Goal: Information Seeking & Learning: Learn about a topic

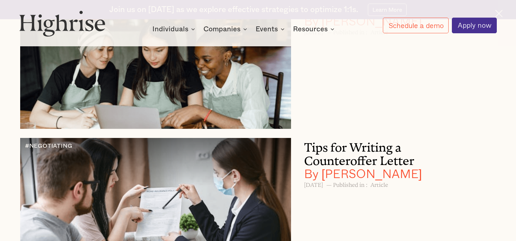
scroll to position [7439, 0]
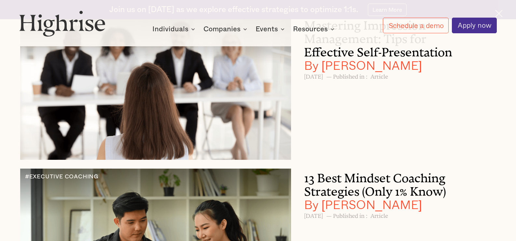
click at [419, 72] on h3 "Mastering Impression Management: Tips for Effective Self-Presentation By [PERSO…" at bounding box center [390, 44] width 173 height 56
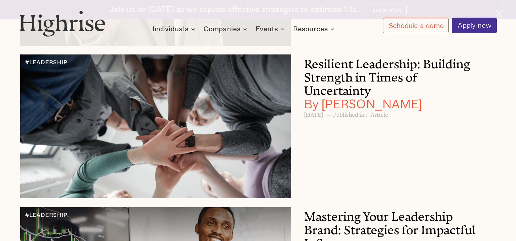
scroll to position [1927, 0]
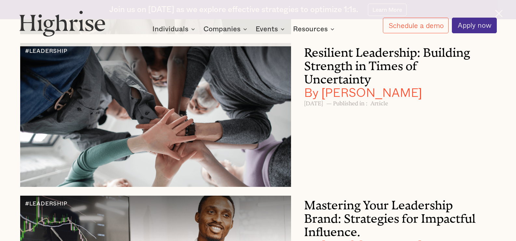
click at [337, 84] on h3 "Resilient Leadership: Building Strength in Times of Uncertainty By Andrew Langat" at bounding box center [390, 71] width 173 height 56
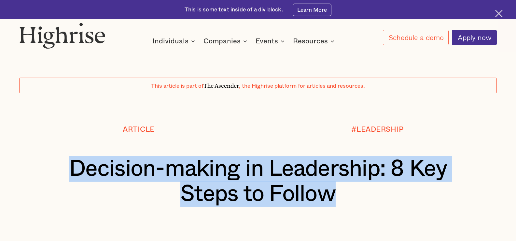
click at [63, 179] on h1 "Decision-making in Leadership: 8 Key Steps to Follow" at bounding box center [257, 181] width 437 height 50
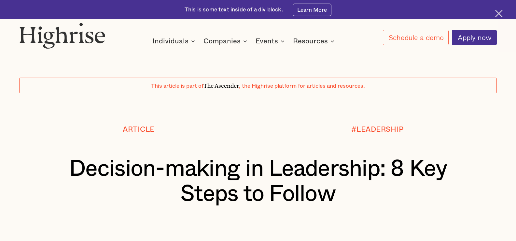
click at [417, 139] on div "#LEADERSHIP" at bounding box center [377, 140] width 239 height 31
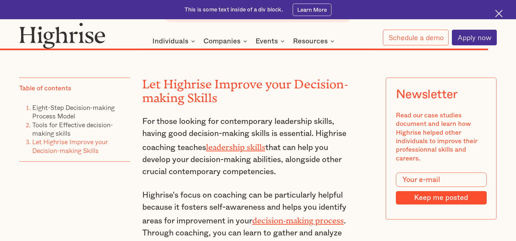
scroll to position [6998, 0]
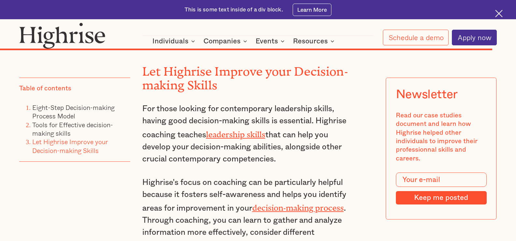
click at [232, 130] on link "leadership skills" at bounding box center [235, 132] width 59 height 5
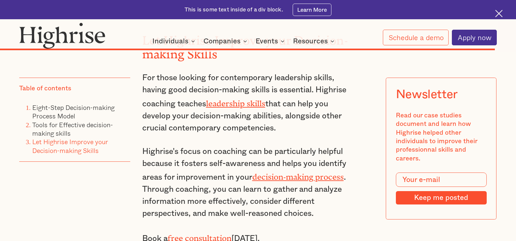
scroll to position [7031, 0]
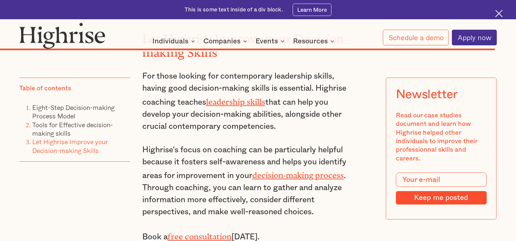
click at [280, 170] on link "decision-making process" at bounding box center [297, 172] width 91 height 5
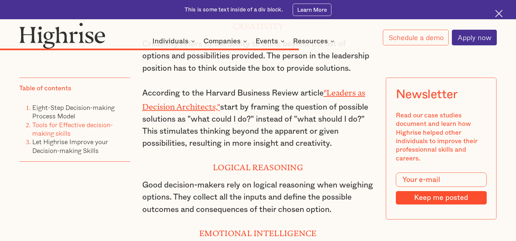
scroll to position [4486, 0]
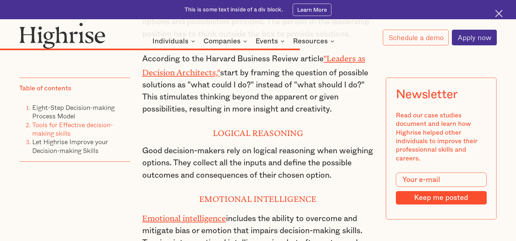
drag, startPoint x: 195, startPoint y: 186, endPoint x: 182, endPoint y: 133, distance: 54.4
click at [195, 213] on link "Emotional intelligence" at bounding box center [184, 215] width 84 height 5
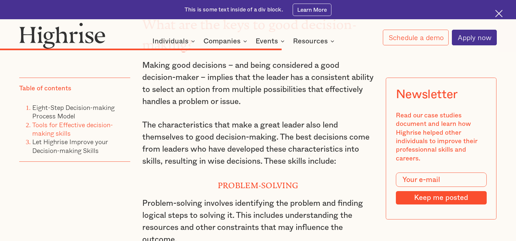
scroll to position [4258, 0]
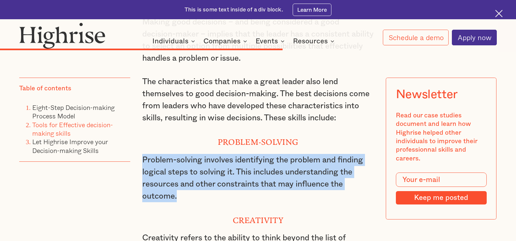
drag, startPoint x: 192, startPoint y: 158, endPoint x: 134, endPoint y: 118, distance: 69.9
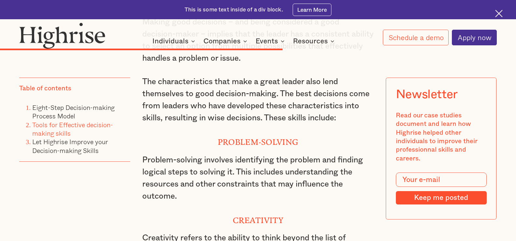
drag, startPoint x: 203, startPoint y: 125, endPoint x: 207, endPoint y: 157, distance: 32.1
click at [207, 157] on p "Problem-solving involves identifying the problem and finding logical steps to s…" at bounding box center [258, 178] width 232 height 49
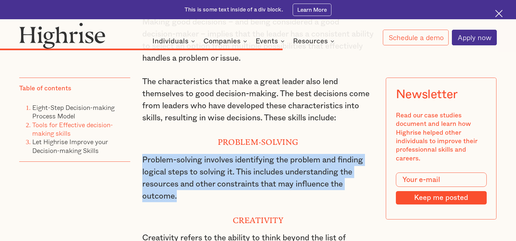
drag, startPoint x: 184, startPoint y: 161, endPoint x: 138, endPoint y: 112, distance: 66.3
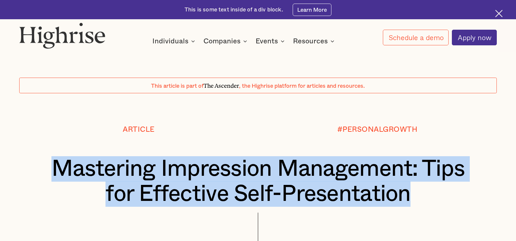
drag, startPoint x: 418, startPoint y: 197, endPoint x: 45, endPoint y: 161, distance: 374.8
click at [45, 161] on h1 "Mastering Impression Management: Tips for Effective Self-Presentation" at bounding box center [257, 181] width 437 height 50
copy h1 "Mastering Impression Management: Tips for Effective Self-Presentation"
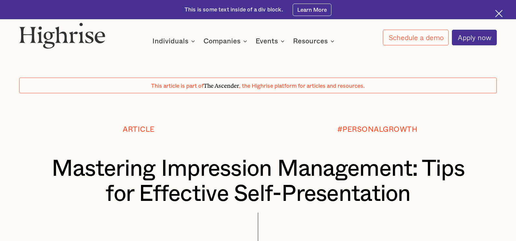
click at [131, 30] on div "How It Works Individuals Programs 1 Highrise Leader A 6-month program to grow l…" at bounding box center [258, 33] width 516 height 23
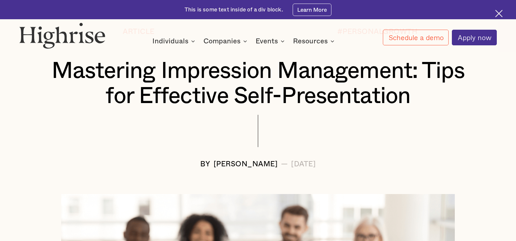
scroll to position [130, 0]
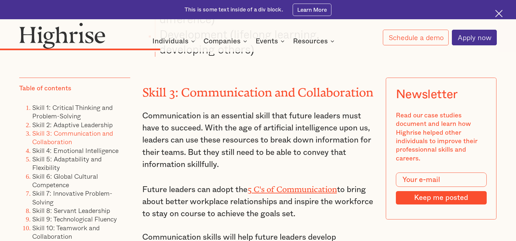
scroll to position [2000, 0]
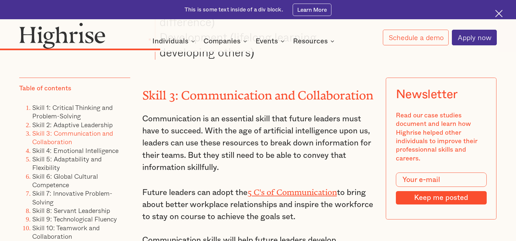
click at [297, 187] on link "5 C's of Communication" at bounding box center [292, 189] width 90 height 5
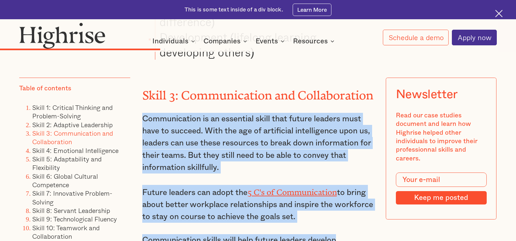
drag, startPoint x: 139, startPoint y: 111, endPoint x: 341, endPoint y: 223, distance: 231.4
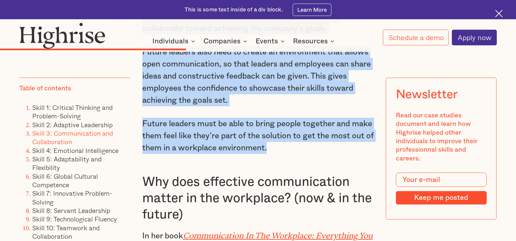
scroll to position [2279, 0]
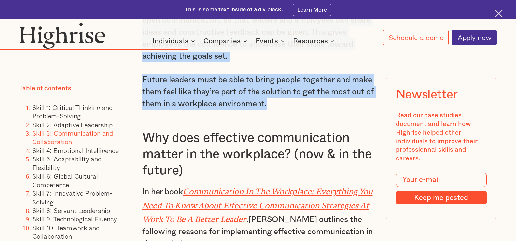
copy div "Communication is an essential skill that future leaders must have to succeed. W…"
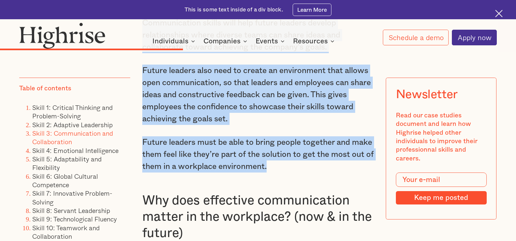
scroll to position [2214, 0]
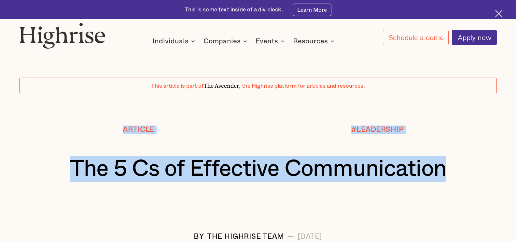
drag, startPoint x: 456, startPoint y: 172, endPoint x: 73, endPoint y: 145, distance: 384.4
click at [73, 145] on div "Article #LEADERSHIP The 5 Cs of Effective Communication BY The Highrise Team — …" at bounding box center [258, 182] width 516 height 115
click at [73, 145] on div "Article" at bounding box center [138, 140] width 239 height 31
drag, startPoint x: 72, startPoint y: 171, endPoint x: 446, endPoint y: 184, distance: 374.3
click at [446, 181] on h1 "The 5 Cs of Effective Communication" at bounding box center [257, 168] width 437 height 25
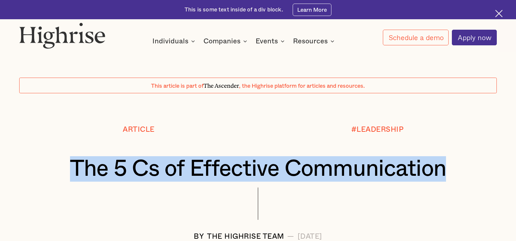
copy h1 "The 5 Cs of Effective Communication"
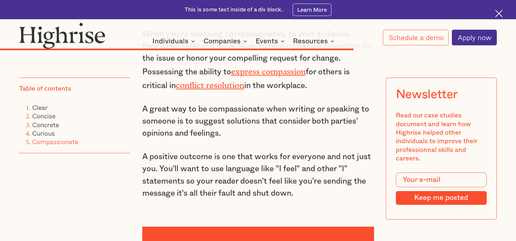
scroll to position [2604, 0]
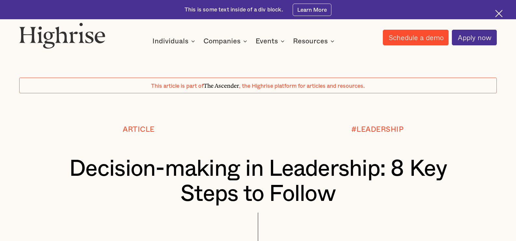
scroll to position [33, 0]
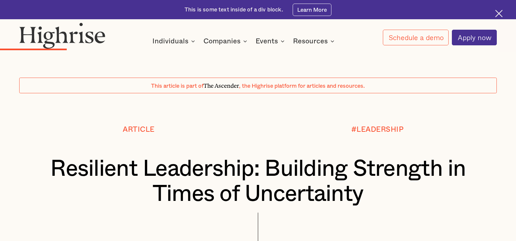
scroll to position [1352, 0]
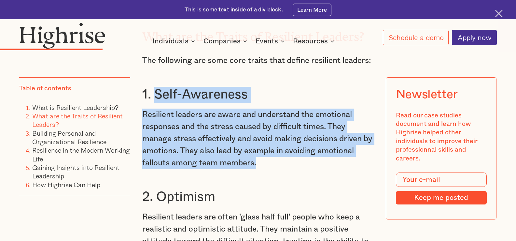
drag, startPoint x: 264, startPoint y: 189, endPoint x: 153, endPoint y: 117, distance: 132.8
copy div "Self-Awareness Resilient leaders are aware and understand the emotional respons…"
